Goal: Navigation & Orientation: Find specific page/section

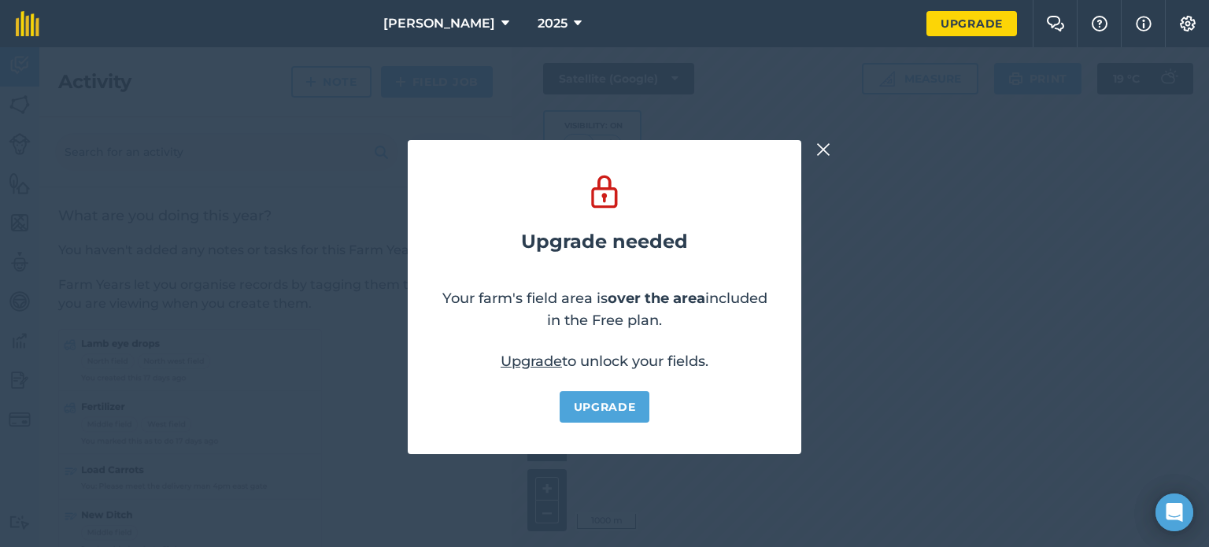
click at [821, 156] on img at bounding box center [823, 149] width 14 height 19
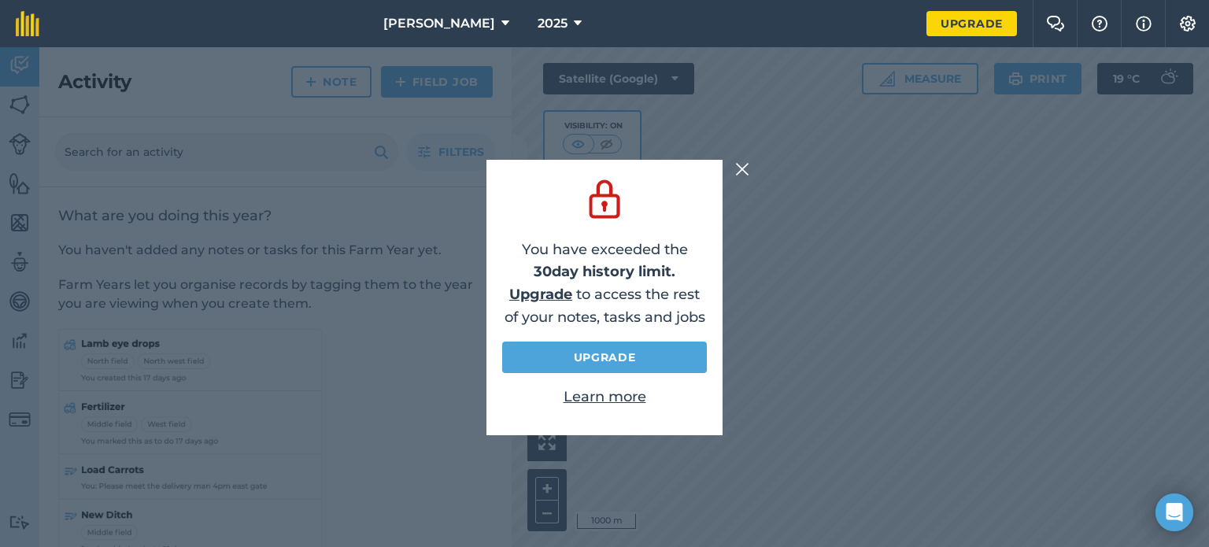
click at [734, 168] on div "You have exceeded the 30 day history limit. Upgrade to access the rest of your …" at bounding box center [604, 297] width 1209 height 500
